Goal: Task Accomplishment & Management: Use online tool/utility

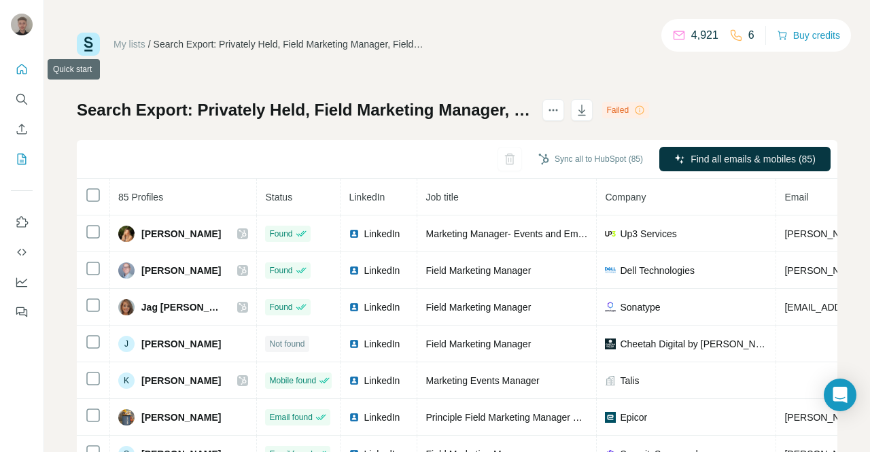
click at [23, 69] on icon "Quick start" at bounding box center [22, 70] width 14 height 14
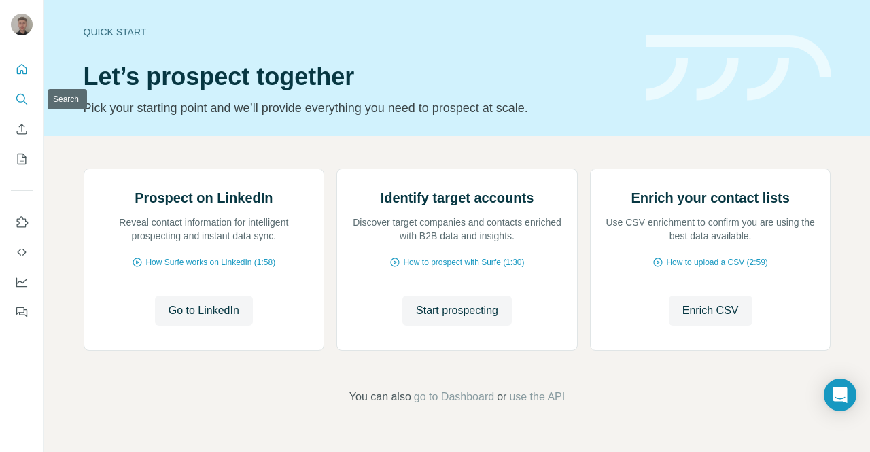
click at [19, 100] on icon "Search" at bounding box center [22, 99] width 14 height 14
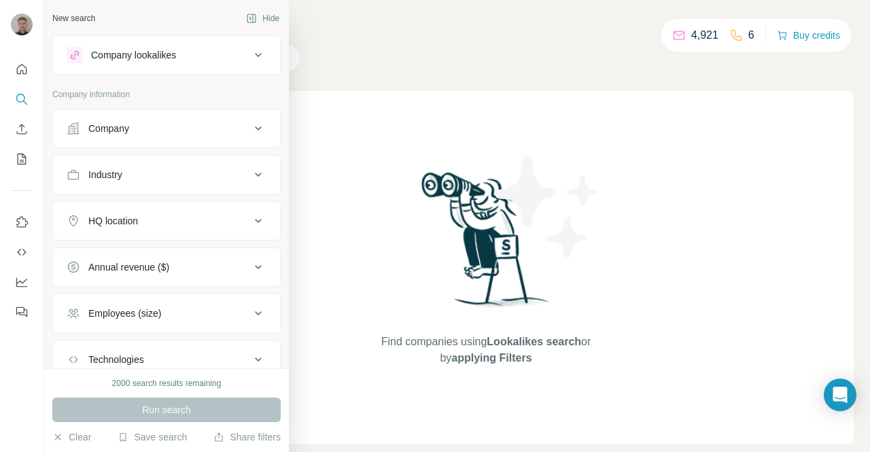
click at [245, 63] on button "Company lookalikes" at bounding box center [166, 55] width 227 height 33
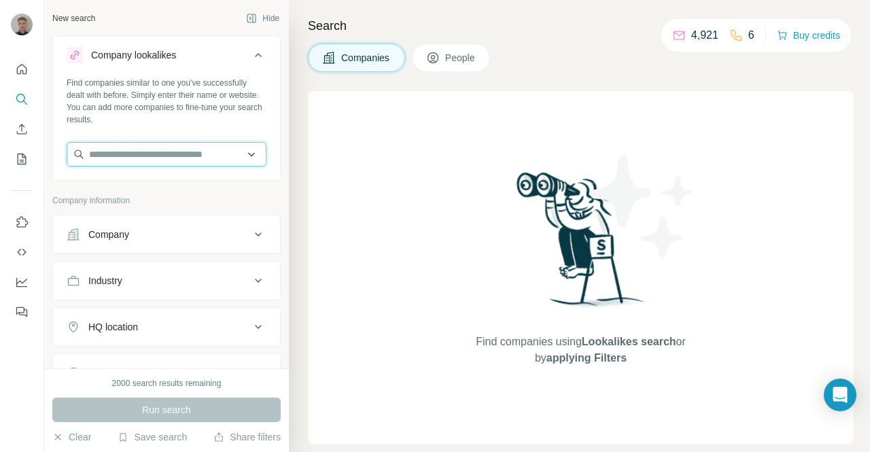
click at [186, 150] on input "text" at bounding box center [167, 154] width 200 height 24
type input "*"
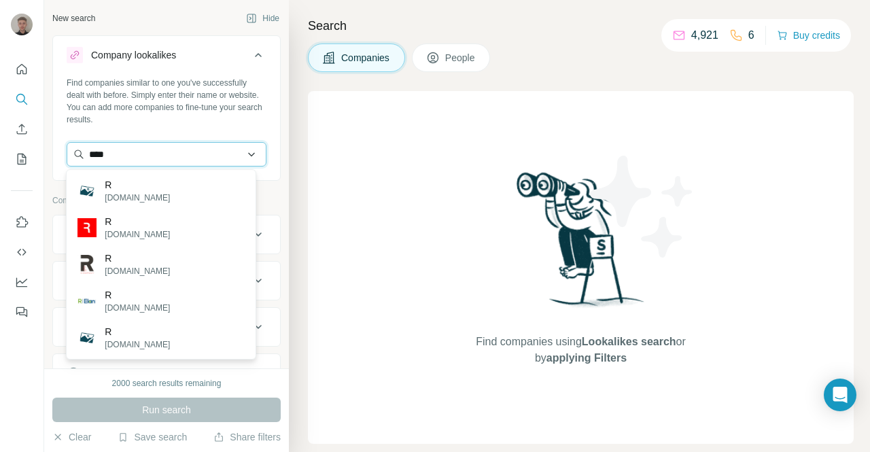
type input "****"
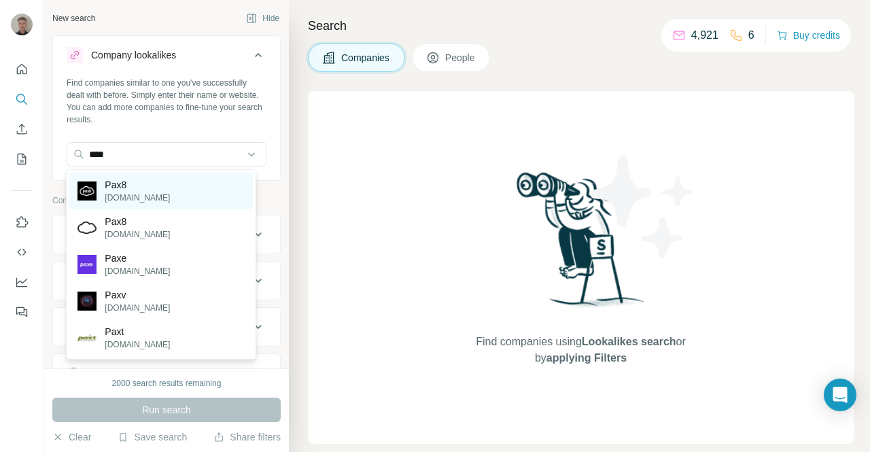
click at [169, 190] on div "Pax8 [DOMAIN_NAME]" at bounding box center [160, 191] width 183 height 37
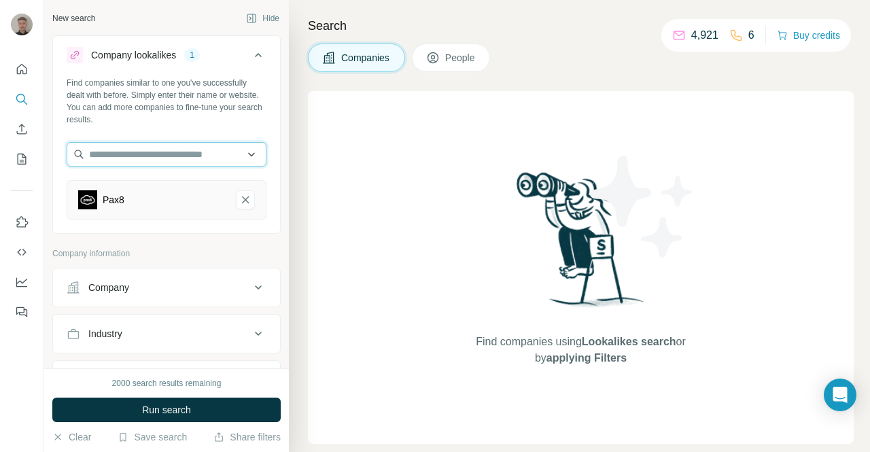
click at [171, 152] on input "text" at bounding box center [167, 154] width 200 height 24
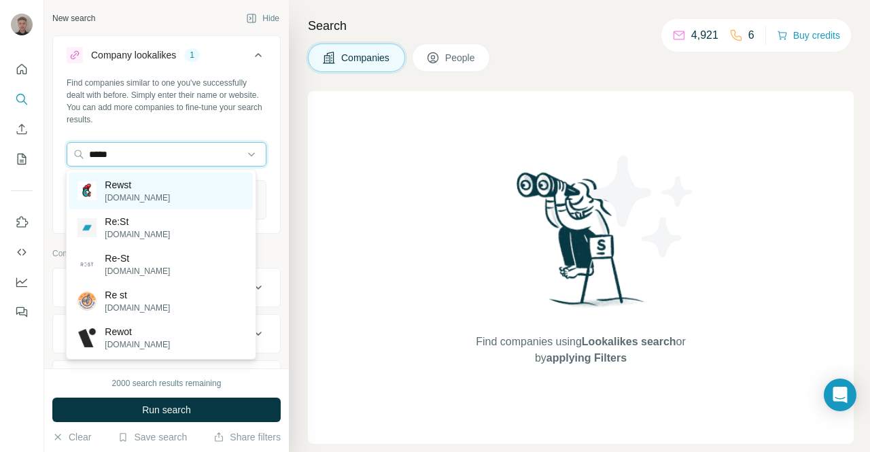
type input "*****"
click at [169, 183] on div "Rewst [DOMAIN_NAME]" at bounding box center [160, 191] width 183 height 37
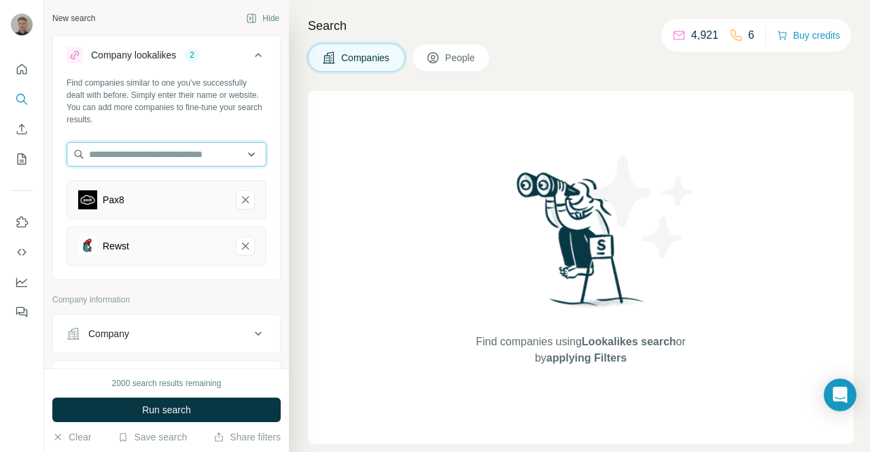
click at [147, 157] on input "text" at bounding box center [167, 154] width 200 height 24
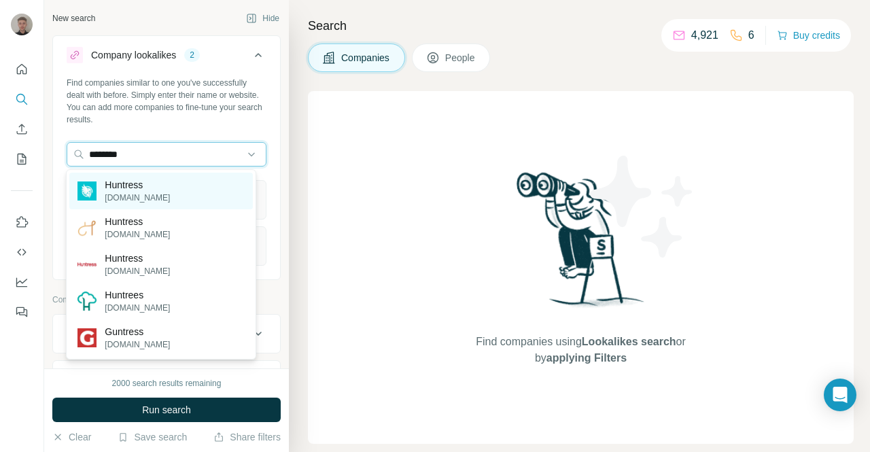
type input "********"
click at [146, 187] on p "Huntress" at bounding box center [137, 185] width 65 height 14
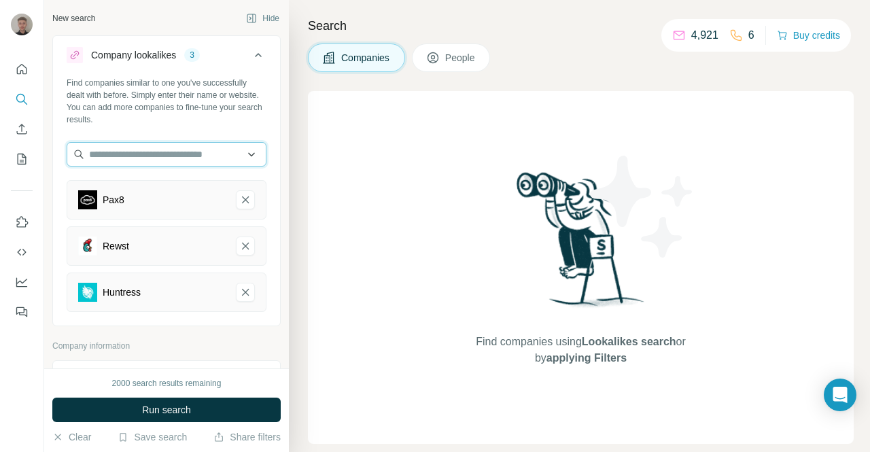
click at [113, 158] on input "text" at bounding box center [167, 154] width 200 height 24
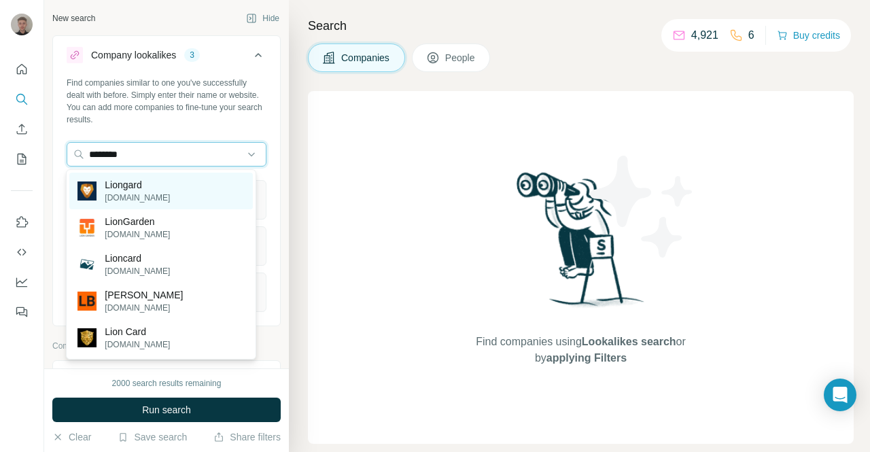
type input "********"
click at [132, 187] on p "Liongard" at bounding box center [137, 185] width 65 height 14
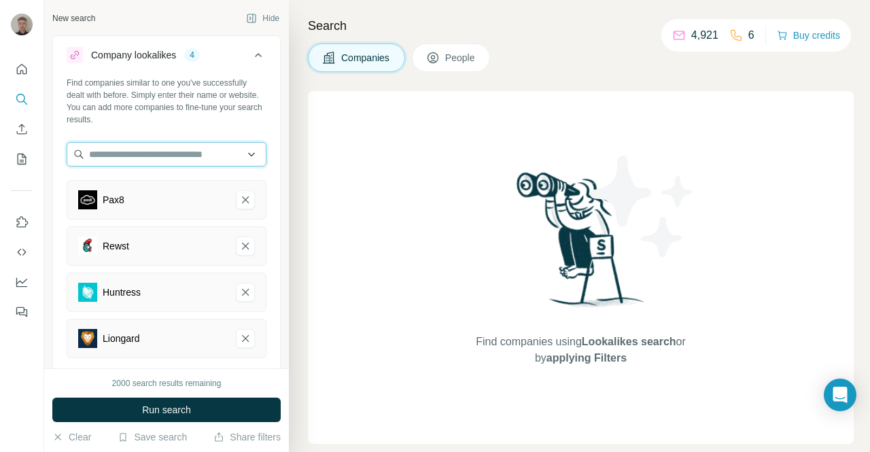
click at [128, 152] on input "text" at bounding box center [167, 154] width 200 height 24
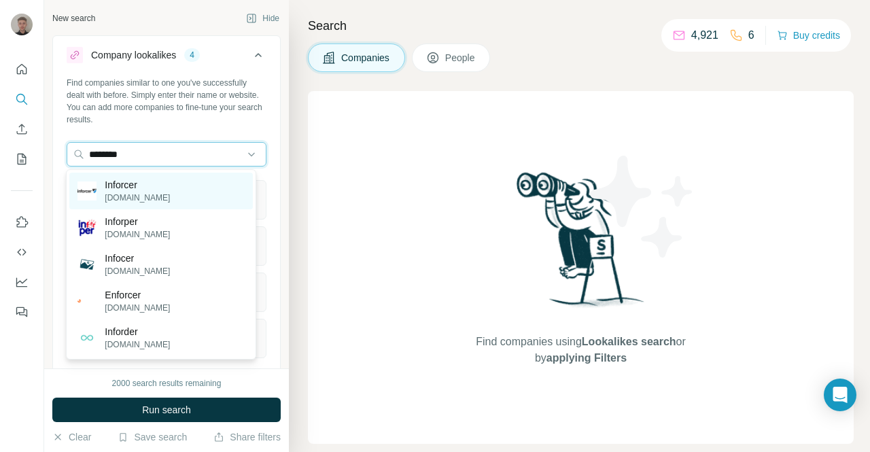
type input "********"
click at [148, 192] on p "[DOMAIN_NAME]" at bounding box center [137, 198] width 65 height 12
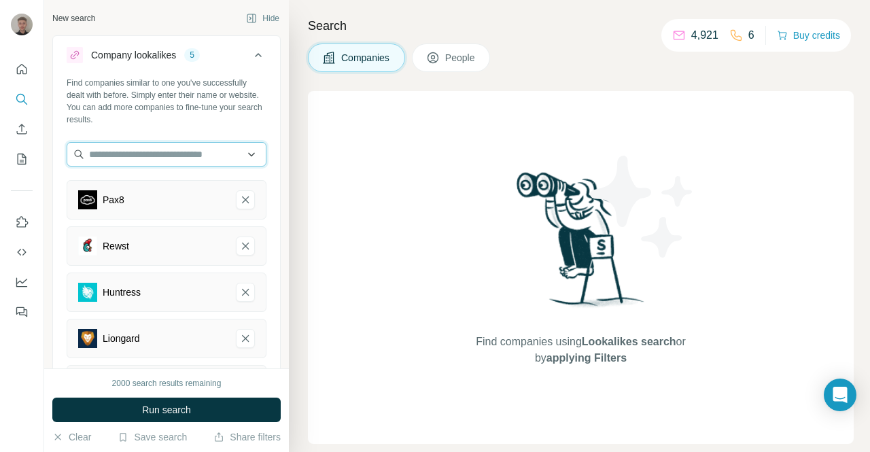
click at [167, 155] on input "text" at bounding box center [167, 154] width 200 height 24
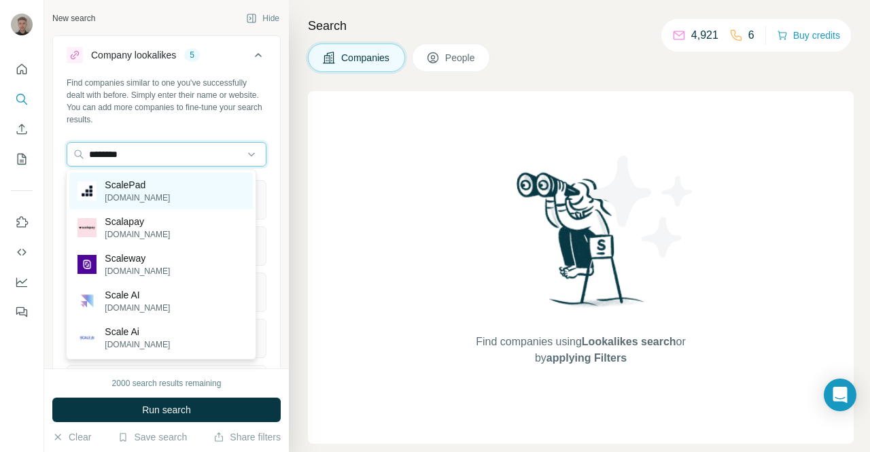
type input "********"
click at [155, 190] on p "ScalePad" at bounding box center [137, 185] width 65 height 14
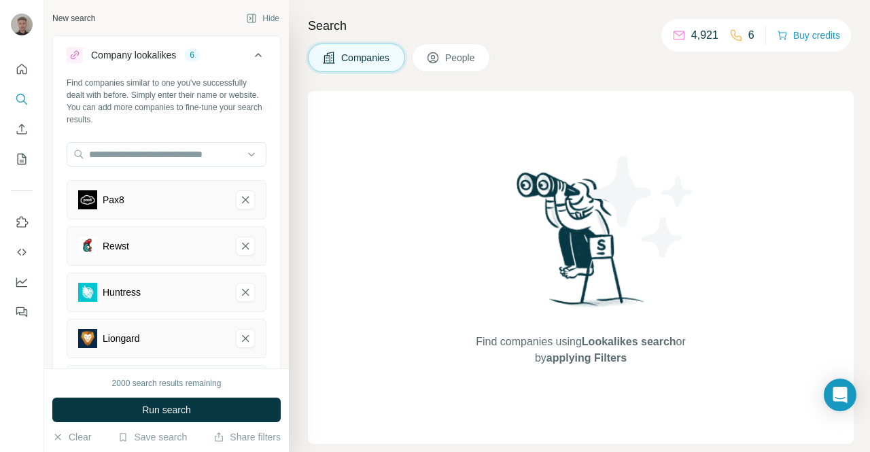
scroll to position [8, 0]
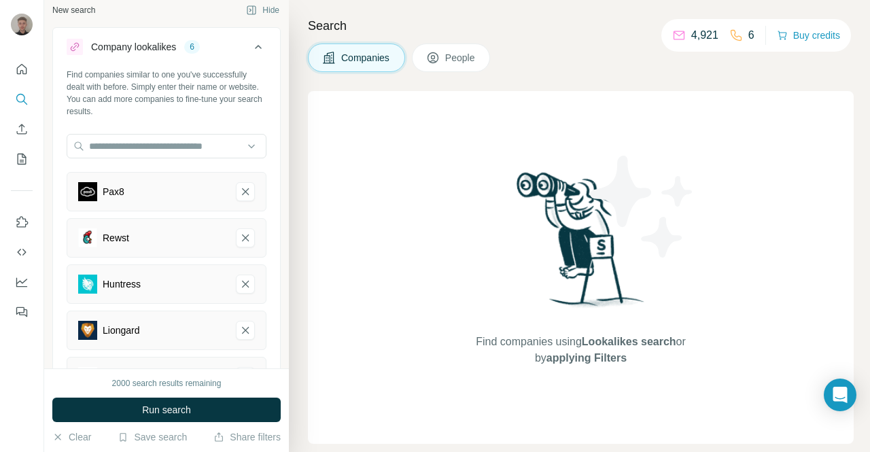
click at [250, 42] on icon at bounding box center [258, 47] width 16 height 16
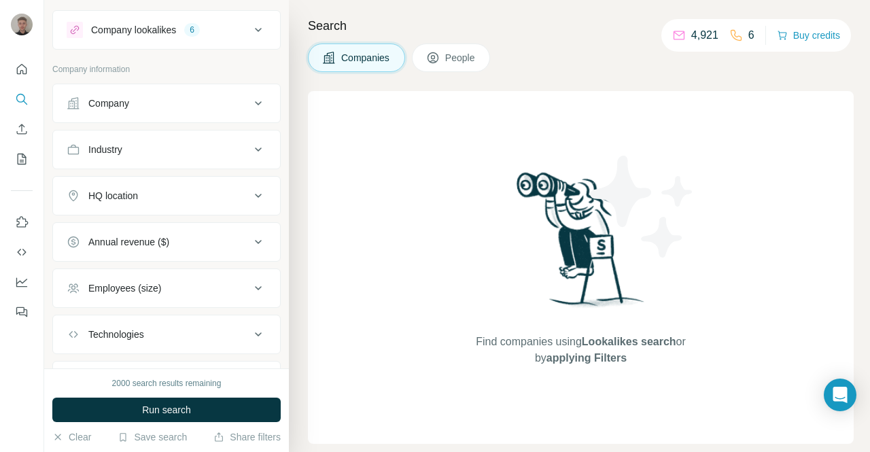
scroll to position [31, 0]
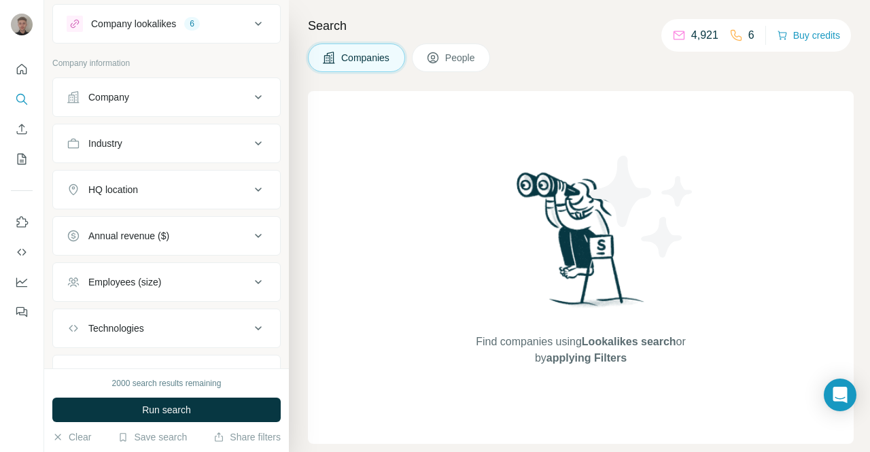
click at [250, 144] on icon at bounding box center [258, 143] width 16 height 16
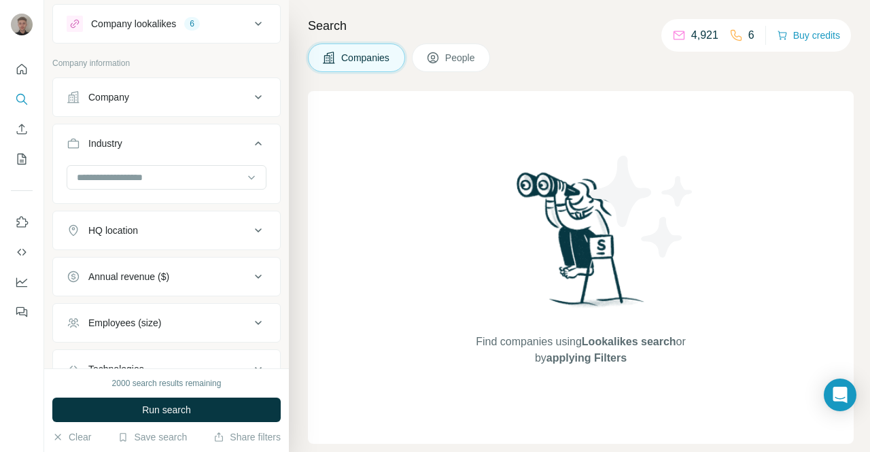
click at [250, 144] on icon at bounding box center [258, 143] width 16 height 16
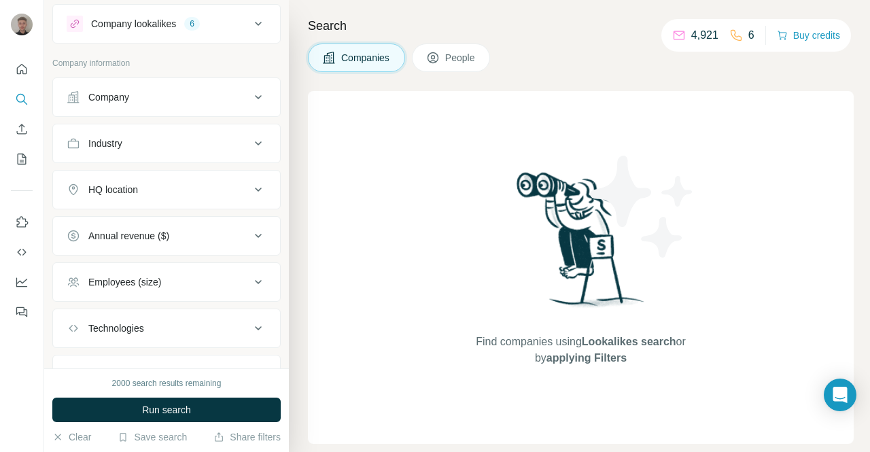
click at [250, 144] on icon at bounding box center [258, 143] width 16 height 16
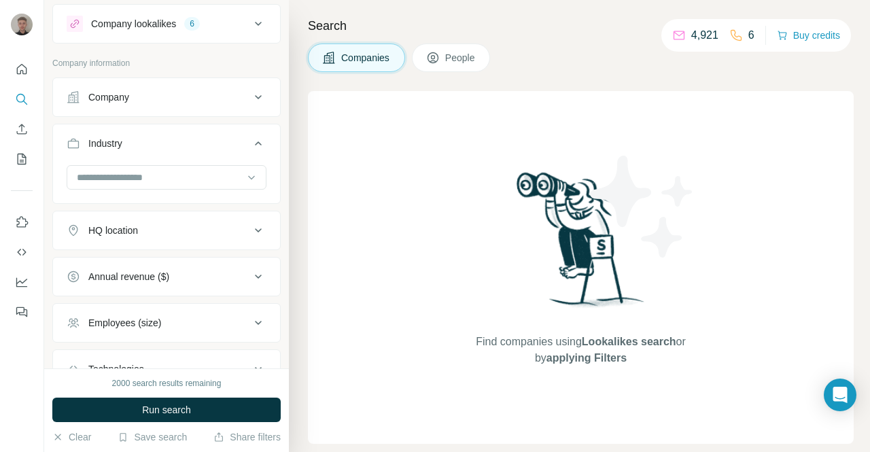
click at [250, 144] on icon at bounding box center [258, 143] width 16 height 16
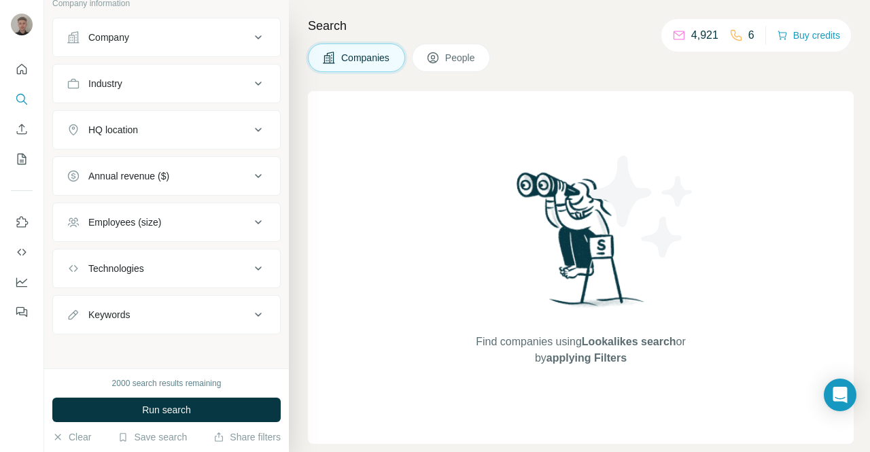
scroll to position [0, 0]
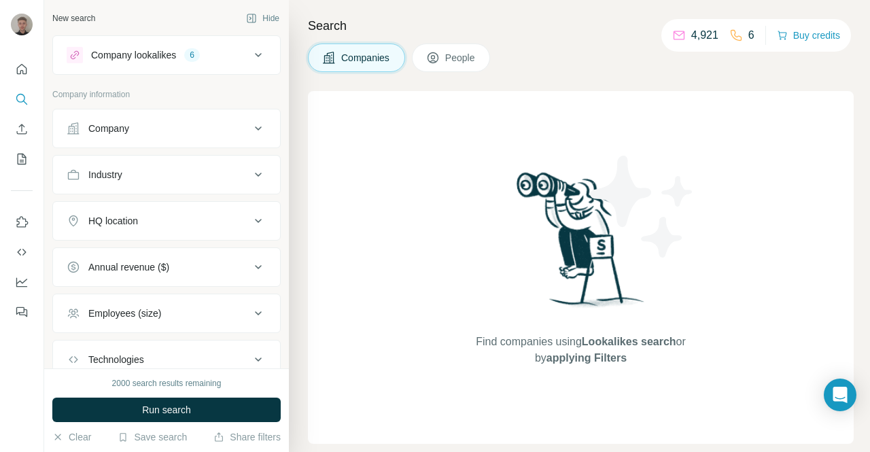
click at [255, 55] on icon at bounding box center [258, 55] width 7 height 4
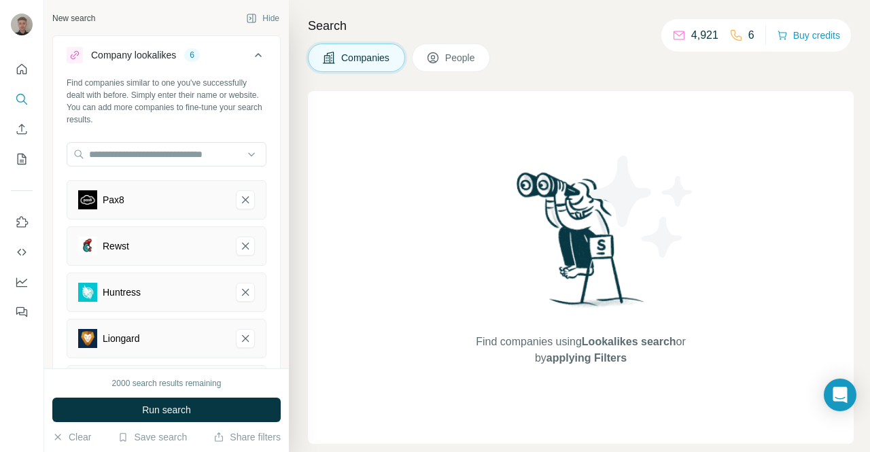
click at [255, 54] on icon at bounding box center [258, 55] width 7 height 4
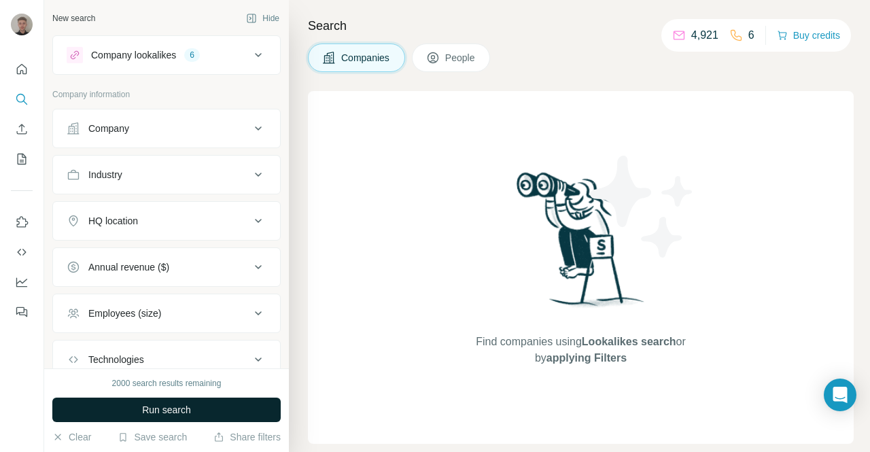
click at [241, 405] on button "Run search" at bounding box center [166, 410] width 228 height 24
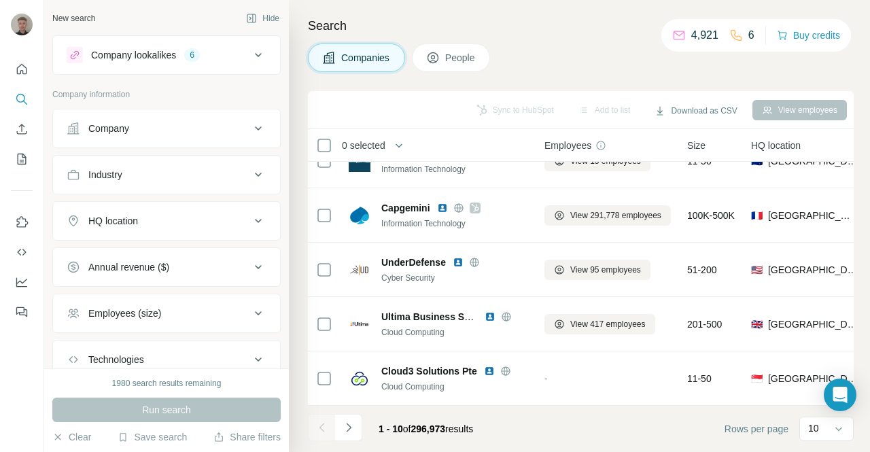
scroll to position [306, 0]
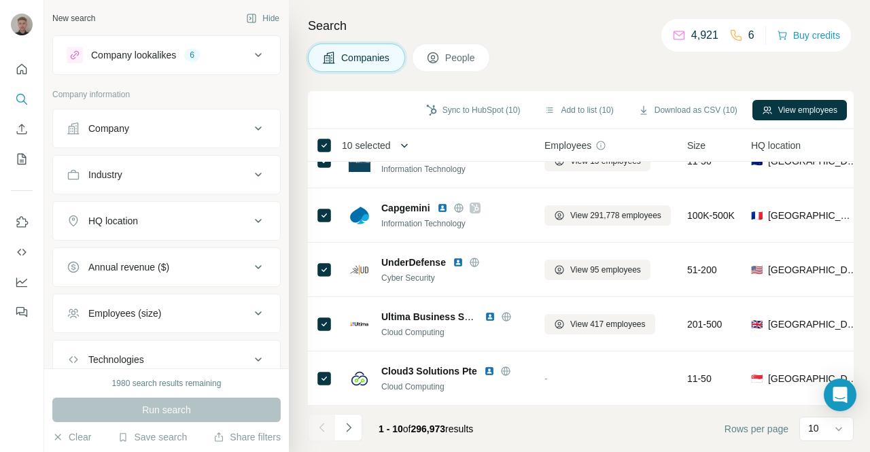
click at [408, 146] on icon "button" at bounding box center [404, 145] width 7 height 4
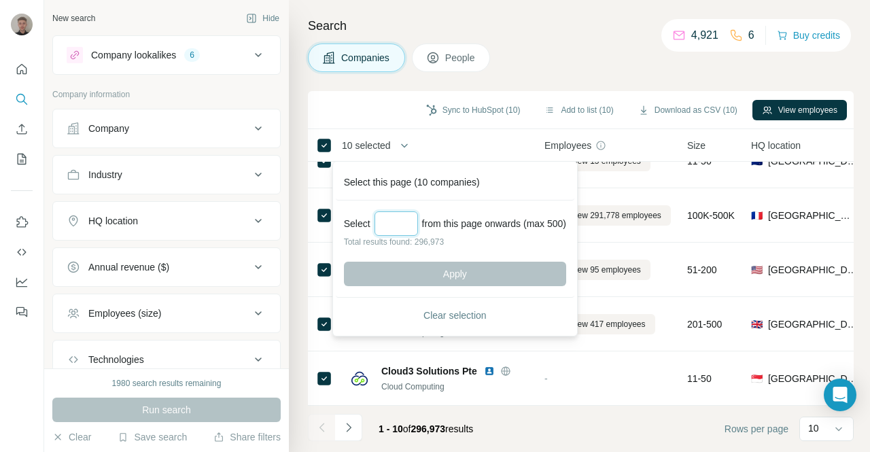
click at [406, 224] on input "Select a number (up to 500)" at bounding box center [395, 223] width 43 height 24
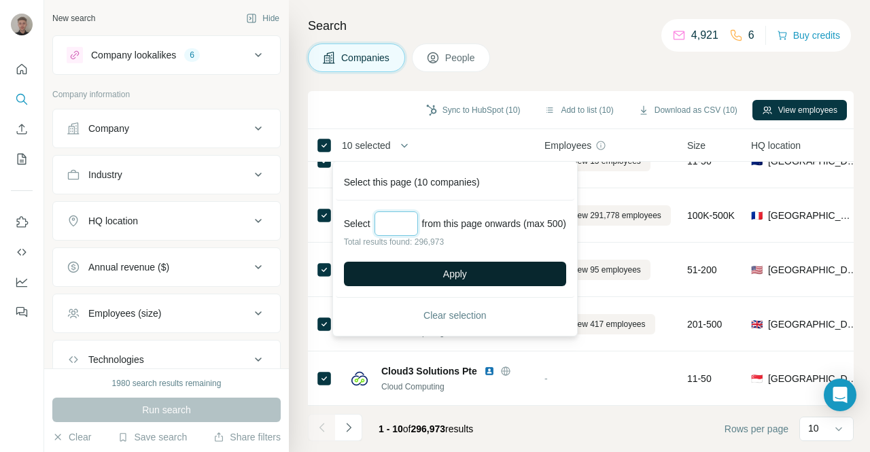
type input "***"
click at [474, 282] on button "Apply" at bounding box center [455, 274] width 222 height 24
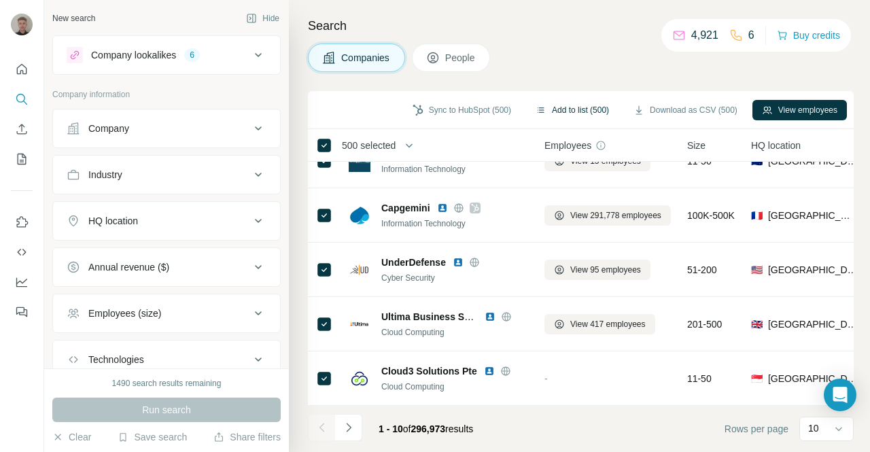
click at [552, 105] on button "Add to list (500)" at bounding box center [572, 110] width 92 height 20
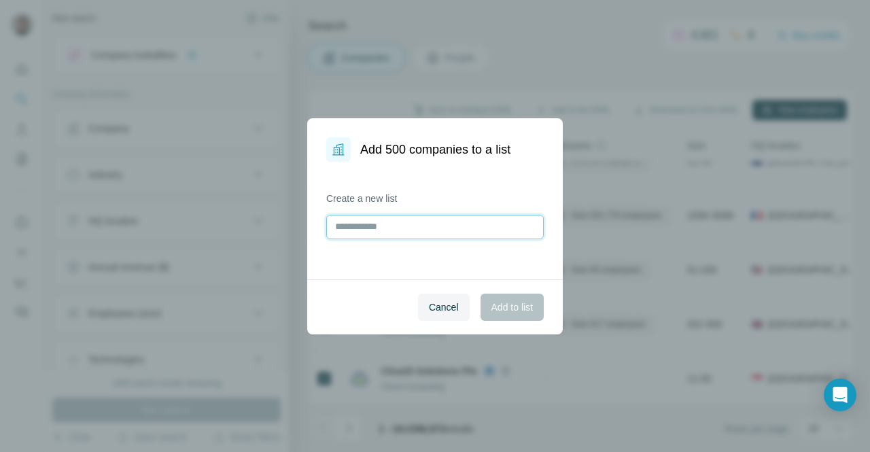
click at [453, 228] on input "text" at bounding box center [434, 227] width 217 height 24
type input "*"
click at [431, 230] on input "**********" at bounding box center [434, 227] width 217 height 24
click at [429, 227] on input "**********" at bounding box center [434, 227] width 217 height 24
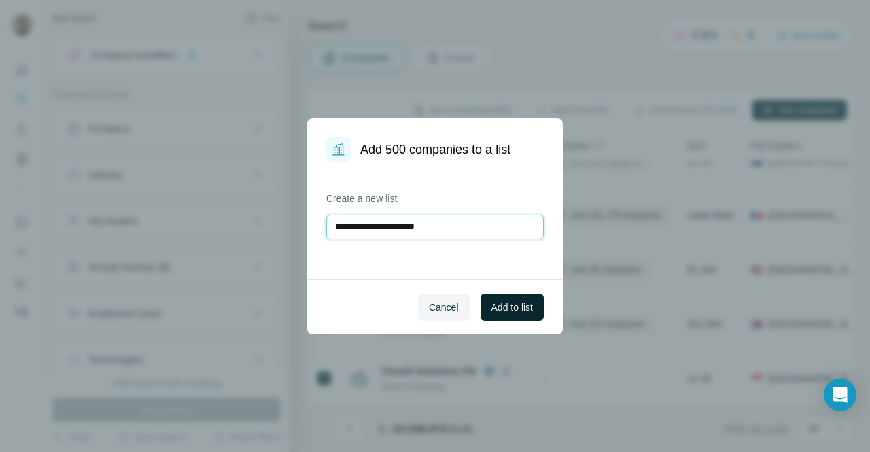
type input "**********"
click at [501, 302] on span "Add to list" at bounding box center [511, 307] width 41 height 14
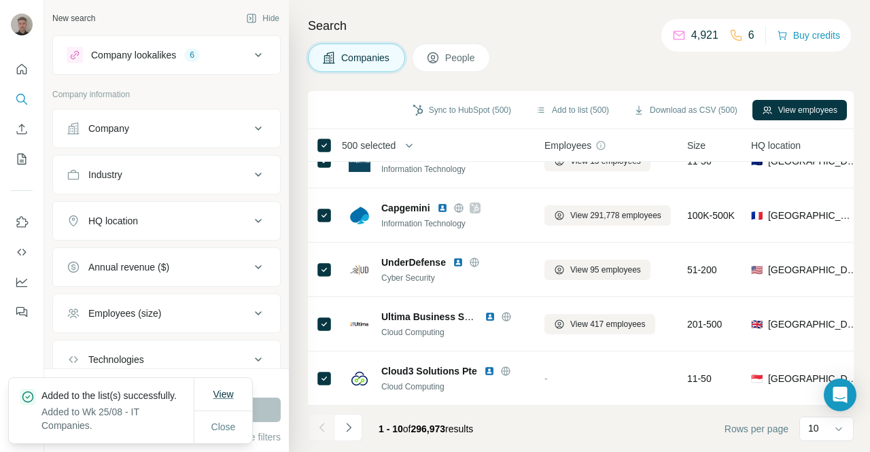
click at [223, 389] on span "View" at bounding box center [223, 394] width 20 height 11
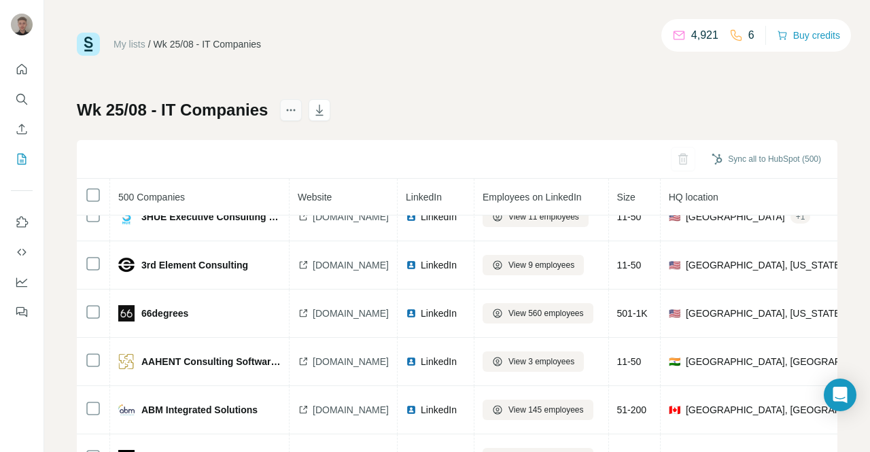
scroll to position [169, 0]
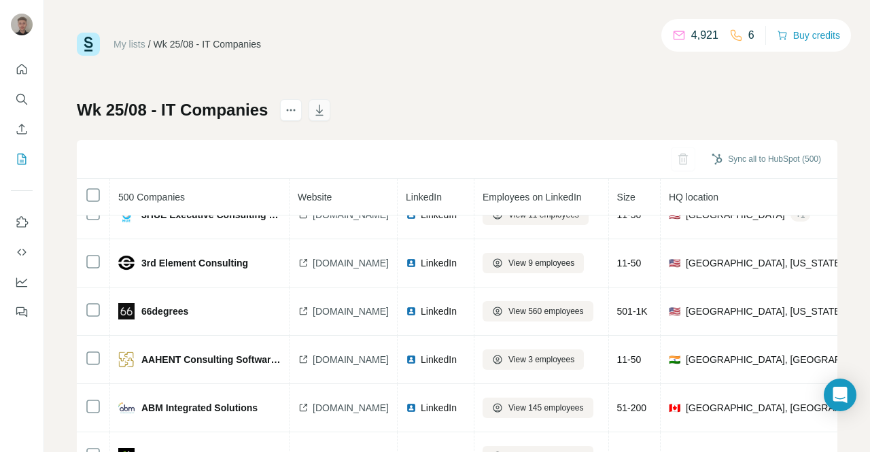
click at [323, 111] on icon "button" at bounding box center [319, 110] width 7 height 11
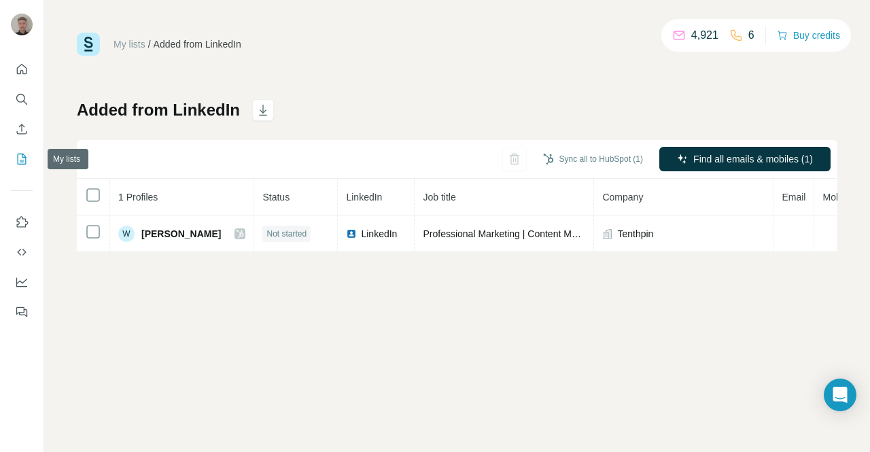
click at [17, 165] on icon "My lists" at bounding box center [22, 159] width 14 height 14
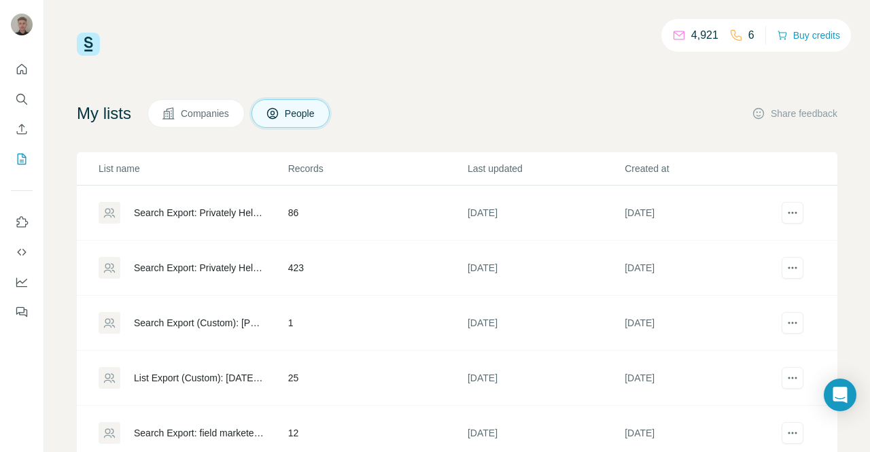
click at [214, 111] on span "Companies" at bounding box center [206, 114] width 50 height 14
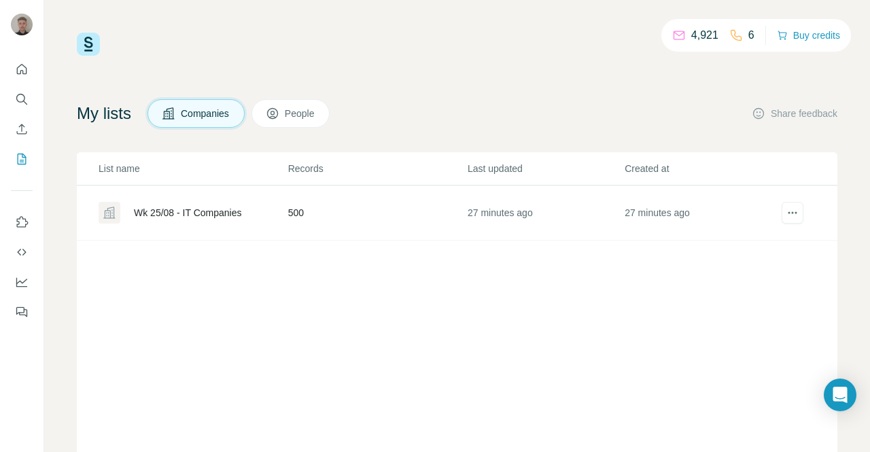
click at [279, 120] on icon at bounding box center [273, 114] width 14 height 14
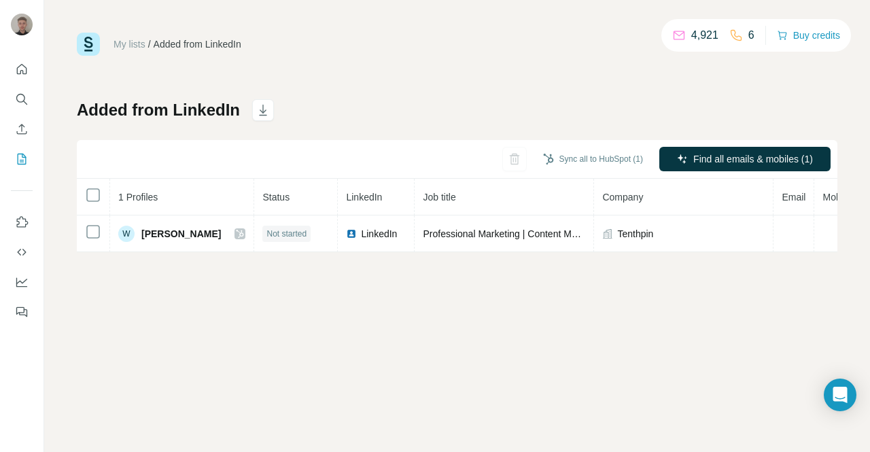
click at [142, 41] on link "My lists" at bounding box center [129, 44] width 32 height 11
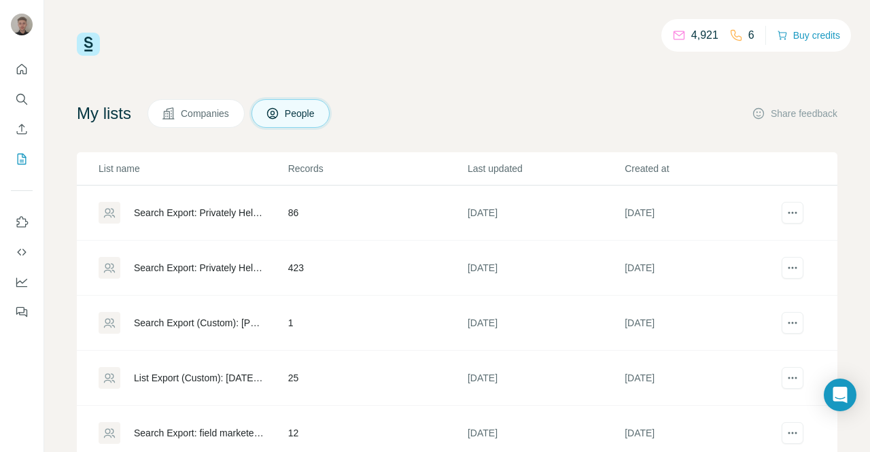
scroll to position [99, 0]
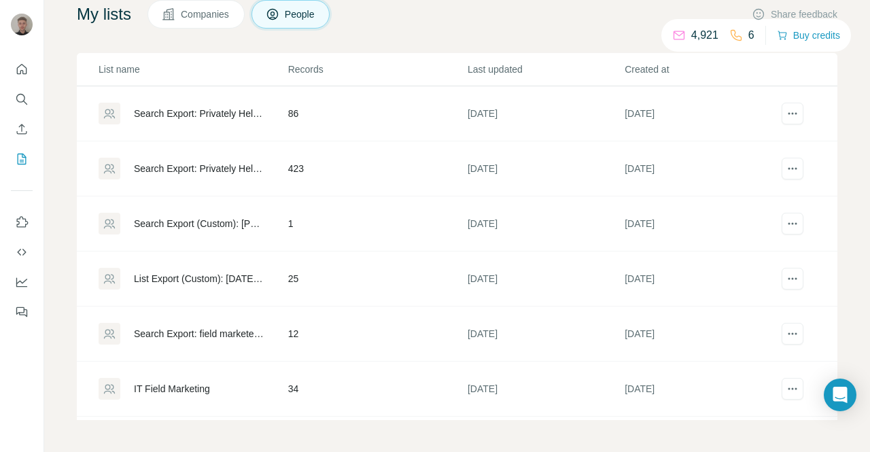
click at [663, 389] on td "7 days ago" at bounding box center [702, 389] width 157 height 55
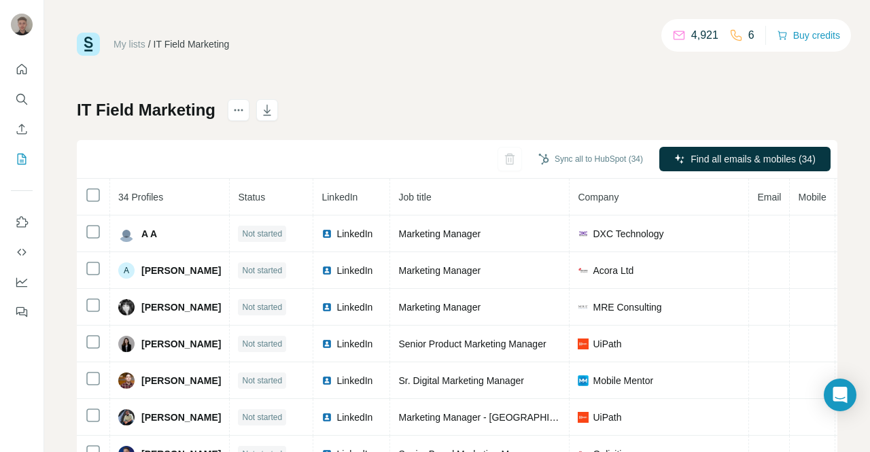
scroll to position [27, 0]
